Goal: Task Accomplishment & Management: Manage account settings

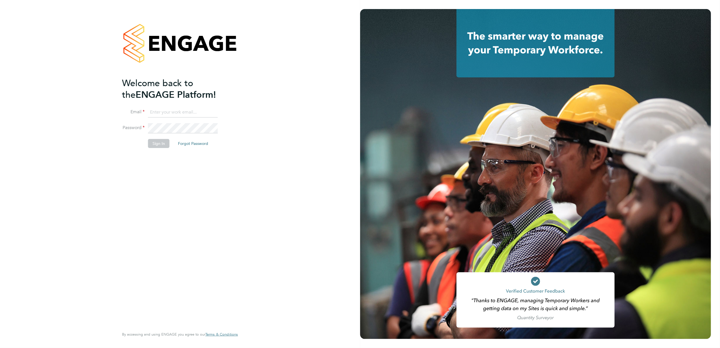
type input "kasia.piwowar@konnectrecruit.co.uk"
click at [161, 144] on button "Sign In" at bounding box center [158, 143] width 21 height 9
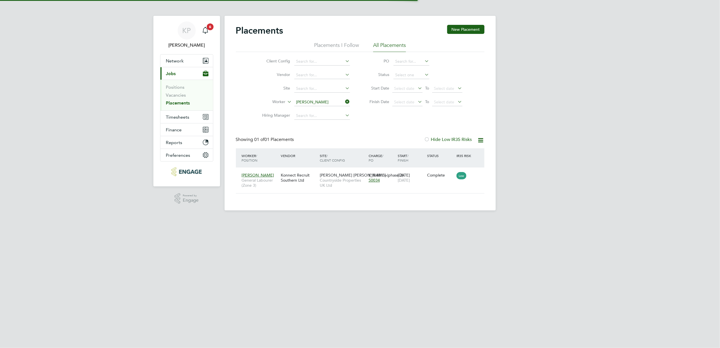
scroll to position [6, 27]
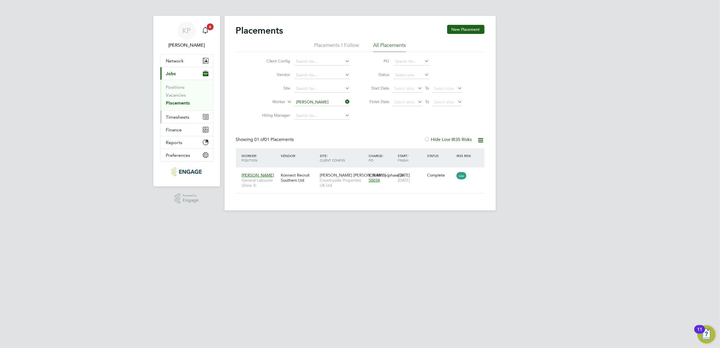
click at [183, 119] on span "Timesheets" at bounding box center [177, 116] width 23 height 5
click at [334, 100] on input at bounding box center [322, 102] width 56 height 8
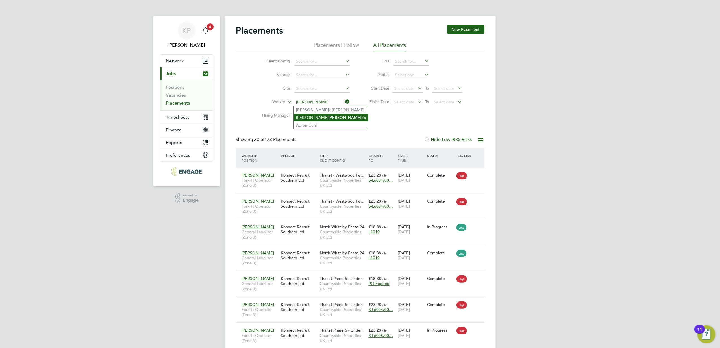
click at [340, 119] on li "Michael Fran cis" at bounding box center [331, 118] width 74 height 8
type input "[PERSON_NAME]"
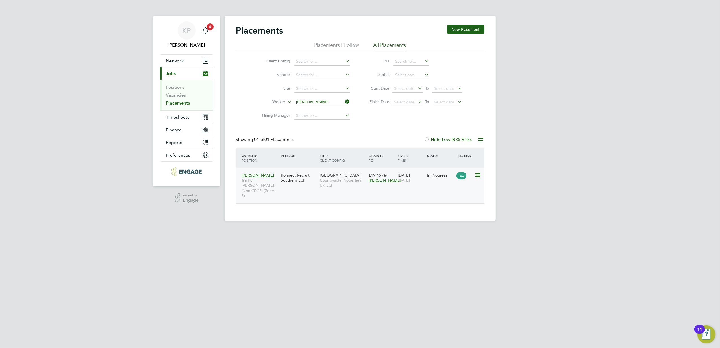
click at [335, 181] on span "Countryside Properties UK Ltd" at bounding box center [343, 183] width 46 height 10
click at [329, 101] on input at bounding box center [322, 102] width 56 height 8
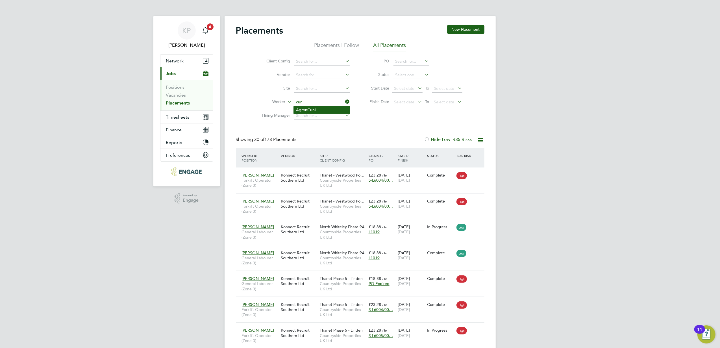
click at [334, 111] on li "Agron Cuni" at bounding box center [322, 110] width 56 height 8
type input "Agron Cuni"
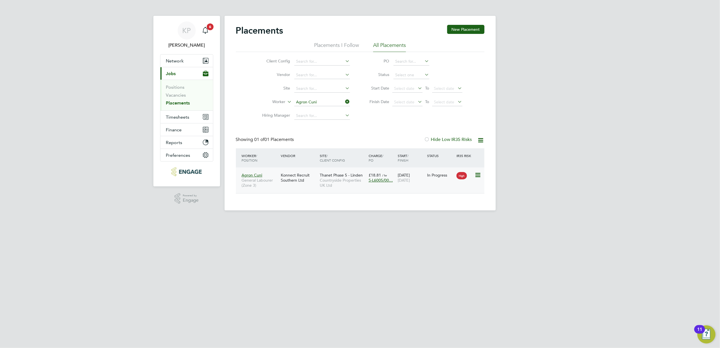
click at [297, 175] on div "Konnect Recruit Southern Ltd" at bounding box center [298, 178] width 39 height 16
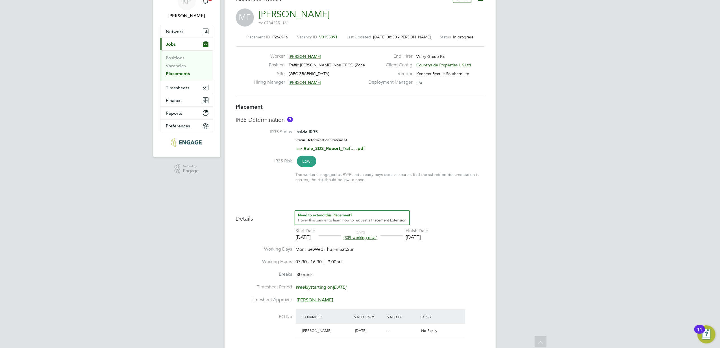
click at [455, 11] on li "Edit Placement e" at bounding box center [463, 12] width 42 height 8
type input "[PERSON_NAME]"
type input "[DATE]"
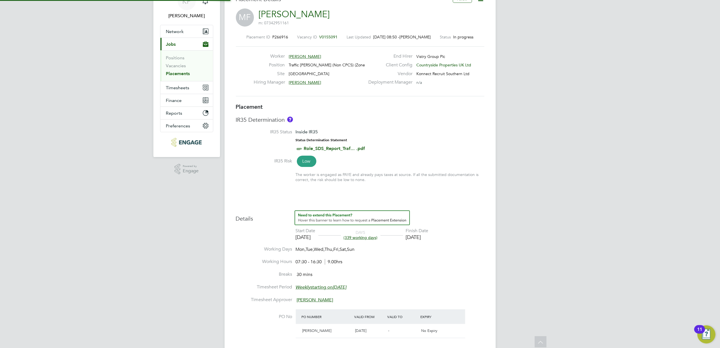
type input "[DATE]"
type input "07:30"
type input "16:30"
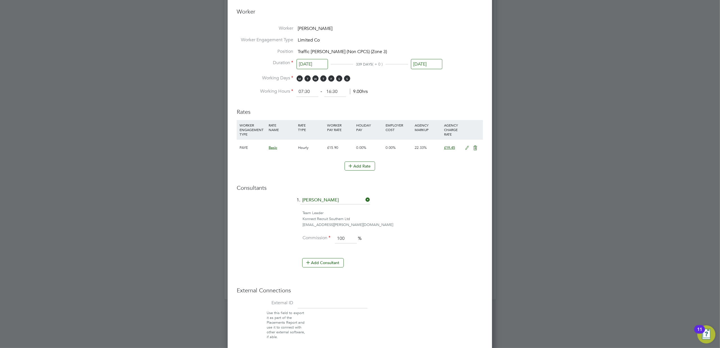
click at [467, 149] on icon at bounding box center [467, 148] width 7 height 5
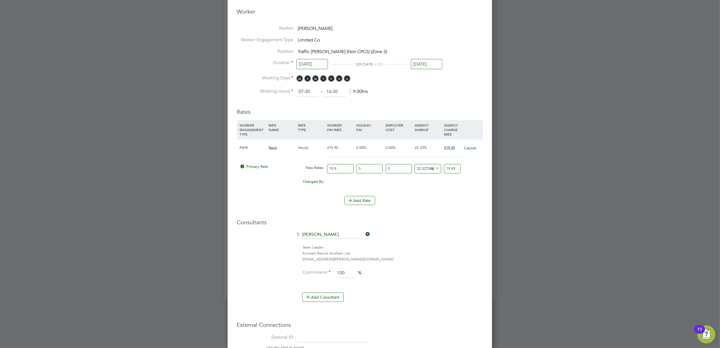
drag, startPoint x: 347, startPoint y: 168, endPoint x: 308, endPoint y: 171, distance: 39.1
click at [308, 171] on div "Primary Rate New Rates: 15.9 0 n/a 0 n/a 22.32704402515723 0 % 19.45" at bounding box center [360, 168] width 246 height 15
type input "1"
type input "1.2232704402515724"
type input "16"
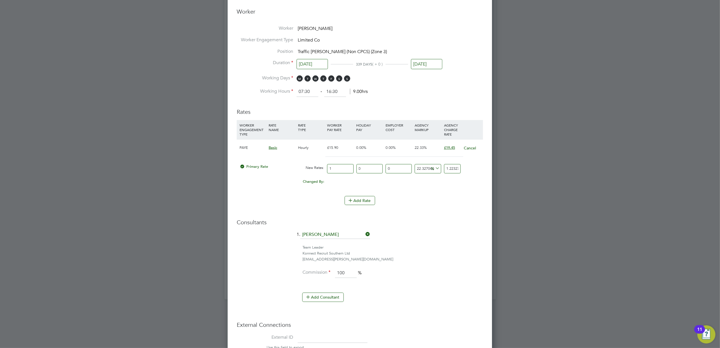
type input "19.572327044025158"
type input "16.3"
type input "19.939308176100628"
type input "16.31"
type input "19.951540880503146"
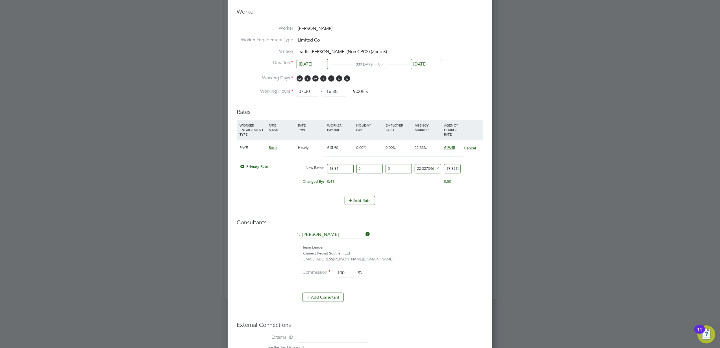
type input "16.31"
drag, startPoint x: 445, startPoint y: 169, endPoint x: 476, endPoint y: 168, distance: 31.1
click at [476, 168] on div "Primary Rate New Rates: 16.31 0 n/a 0 n/a 22.32704402515723 3.641540880503146 %…" at bounding box center [360, 168] width 246 height 15
type input "-93.86879215205396"
type input "1"
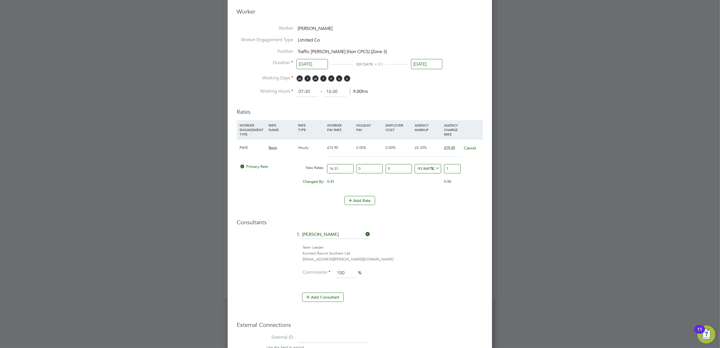
type input "16.492949110974862"
type input "19"
type input "18.94543225015328"
type input "19.4"
type input "19.251992642550583"
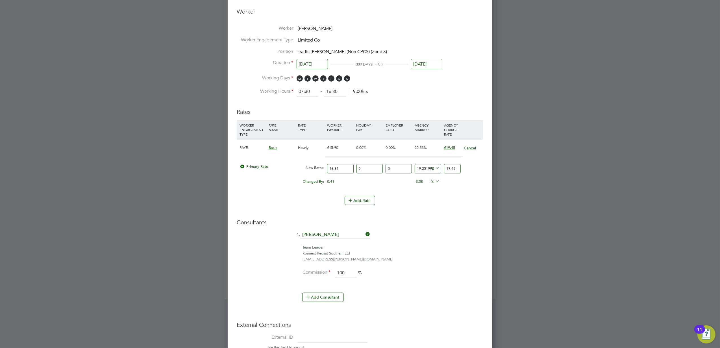
type input "19.45"
click at [461, 231] on div "Consultants 1. Suzie Burton Team Leader Konnect Recruit Southern Ltd suzie.burt…" at bounding box center [360, 263] width 246 height 89
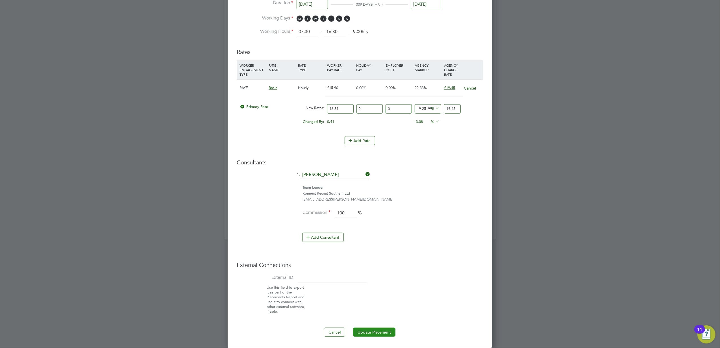
click at [390, 334] on button "Update Placement" at bounding box center [374, 332] width 42 height 9
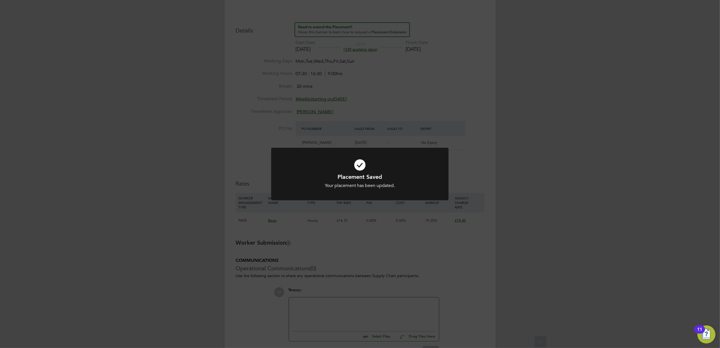
click at [455, 55] on div "Placement Saved Your placement has been updated. Cancel Okay" at bounding box center [360, 174] width 720 height 348
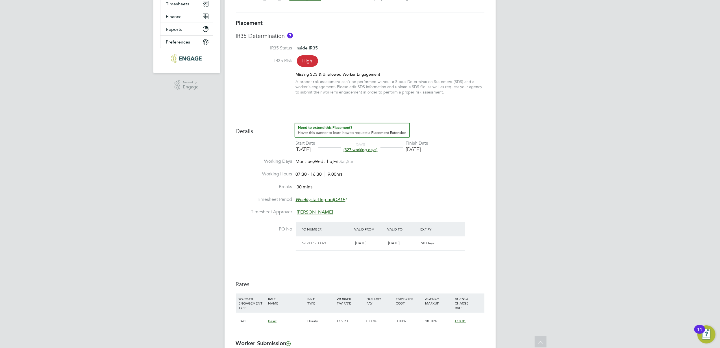
scroll to position [113, 0]
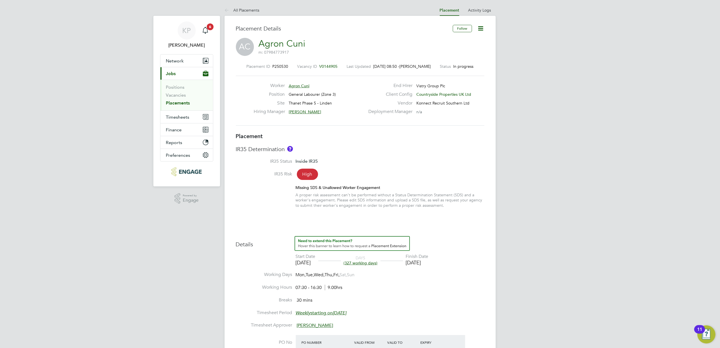
click at [482, 28] on icon at bounding box center [480, 28] width 7 height 7
click at [455, 40] on li "Edit Placement e" at bounding box center [463, 42] width 42 height 8
type input "Tommy Nolan"
type input "Gavin Cronje"
type input "01 Oct 2024"
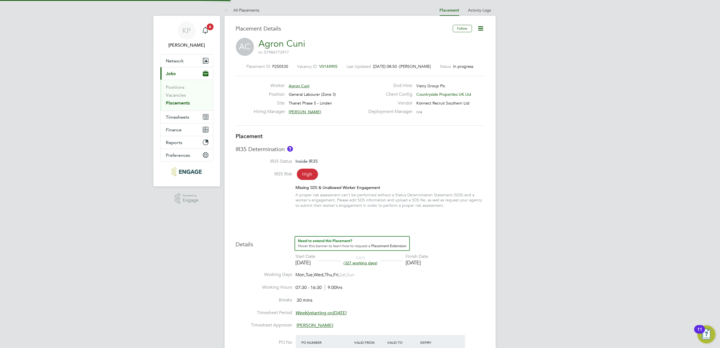
type input "31 Dec 2025"
type input "07:30"
type input "16:30"
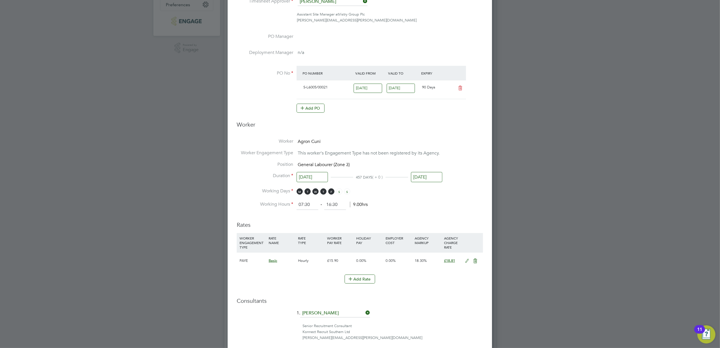
click at [465, 261] on icon at bounding box center [467, 261] width 7 height 5
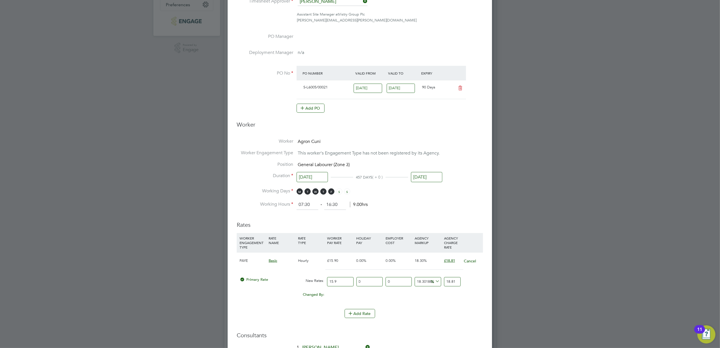
drag, startPoint x: 339, startPoint y: 282, endPoint x: 323, endPoint y: 283, distance: 16.4
click at [323, 283] on div "Primary Rate New Rates: 15.9 0 n/a 0 n/a 18.30188679245283 0 % 18.81" at bounding box center [360, 281] width 246 height 15
type input "1"
type input "1.1830188679245284"
type input "16"
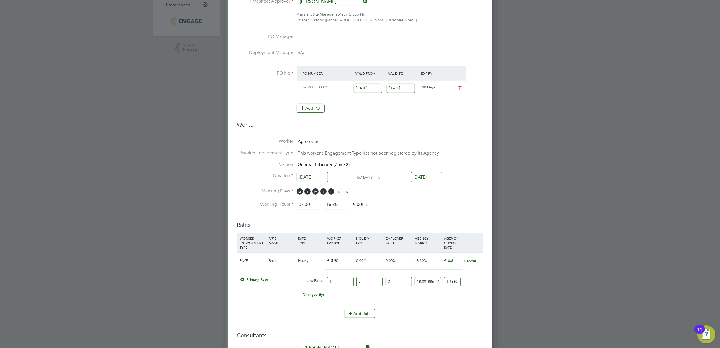
type input "18.928301886792454"
type input "16.3"
type input "19.283207547169813"
type input "16.31"
type input "19.295037735849057"
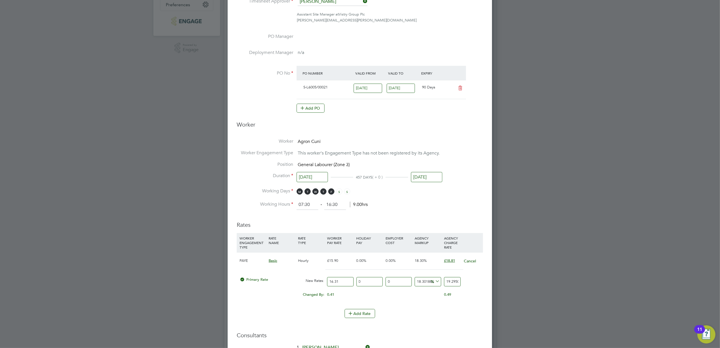
type input "16.31"
drag, startPoint x: 447, startPoint y: 280, endPoint x: 494, endPoint y: 282, distance: 47.3
click at [494, 282] on div "All Placements Placement Activity Logs Placement Activity Logs All Placements P…" at bounding box center [360, 160] width 271 height 612
type input "-93.86879215205396"
type input "1"
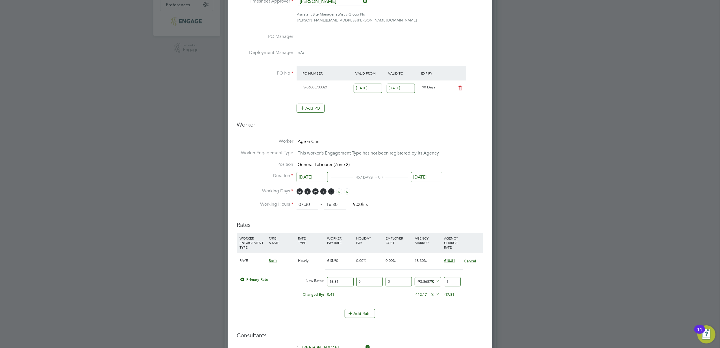
type input "10.361741263028817"
type input "18"
type input "15.266707541385653"
type input "18.8"
type input "15.757204169221337"
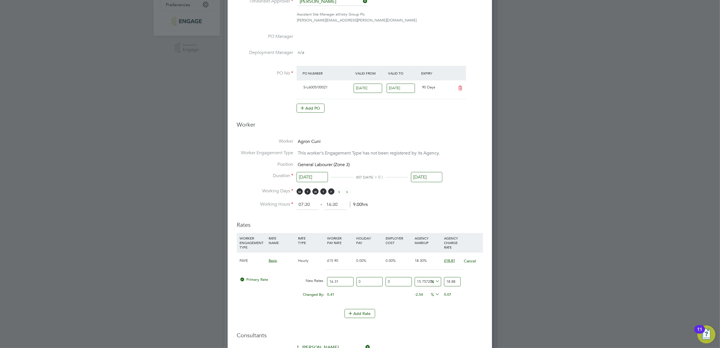
type input "18.88"
click at [440, 321] on li "Add Rate" at bounding box center [360, 316] width 246 height 15
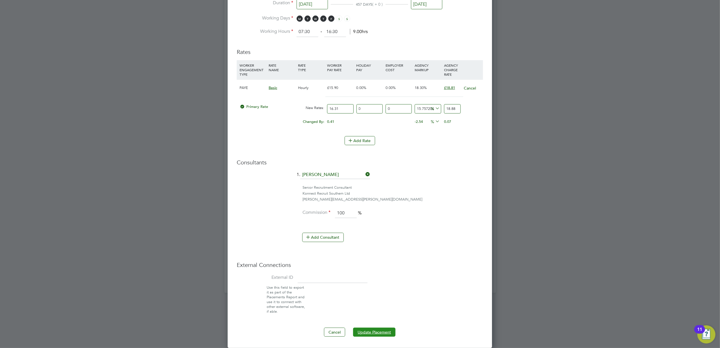
click at [383, 331] on button "Update Placement" at bounding box center [374, 332] width 42 height 9
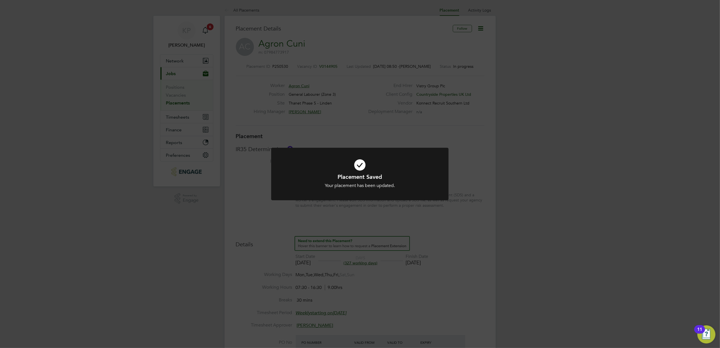
click at [172, 25] on div "Placement Saved Your placement has been updated. Cancel Okay" at bounding box center [360, 174] width 720 height 348
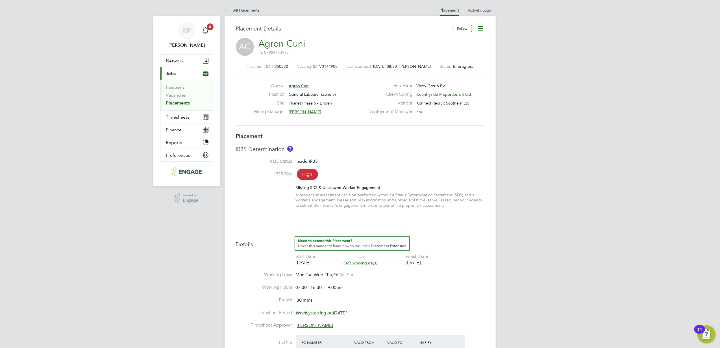
click at [180, 101] on link "Placements" at bounding box center [178, 102] width 24 height 5
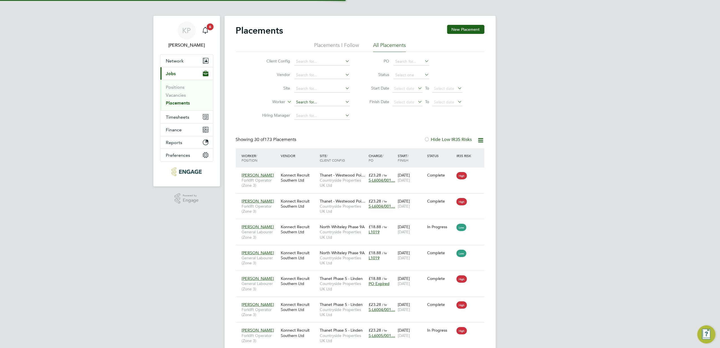
click at [302, 101] on input at bounding box center [322, 102] width 56 height 8
click at [309, 109] on b "Cuni" at bounding box center [311, 110] width 8 height 5
type input "Agron Cuni"
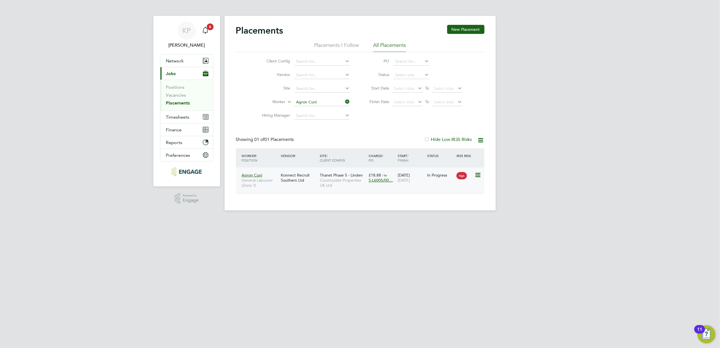
click at [331, 180] on span "Countryside Properties UK Ltd" at bounding box center [343, 183] width 46 height 10
click at [329, 103] on input at bounding box center [322, 102] width 56 height 8
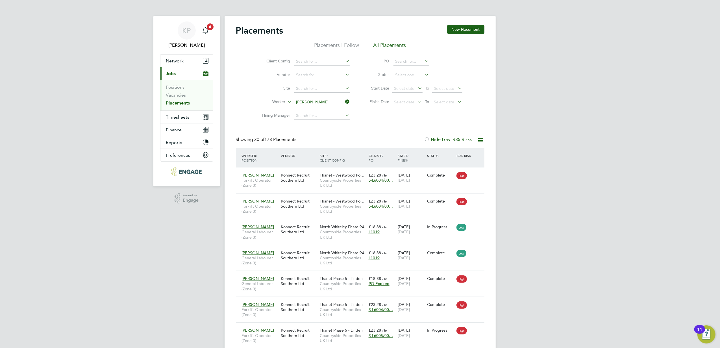
click at [331, 116] on li "Michael Fran cis" at bounding box center [331, 118] width 74 height 8
type input "[PERSON_NAME]"
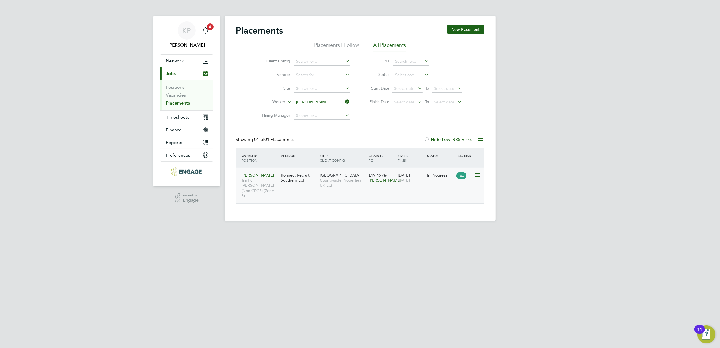
click at [340, 173] on span "[GEOGRAPHIC_DATA]" at bounding box center [340, 175] width 41 height 5
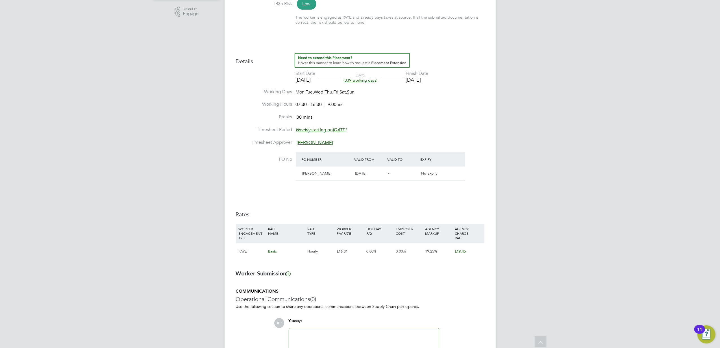
scroll to position [188, 0]
